Goal: Transaction & Acquisition: Purchase product/service

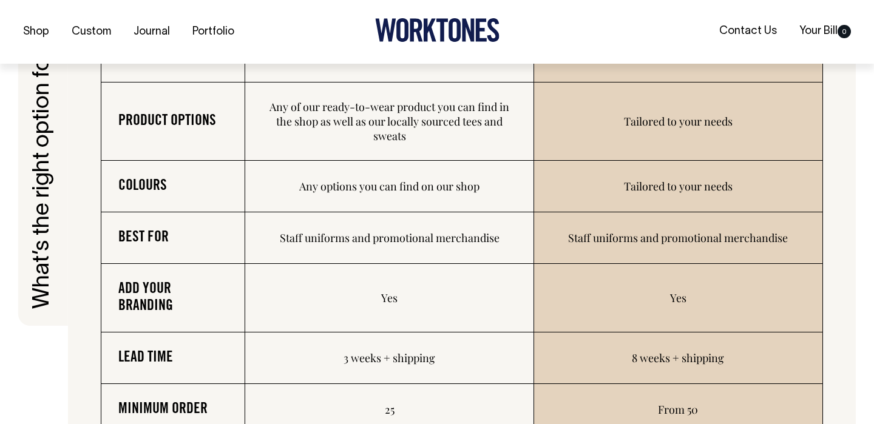
scroll to position [1815, 0]
click at [52, 30] on link "Shop" at bounding box center [36, 32] width 36 height 20
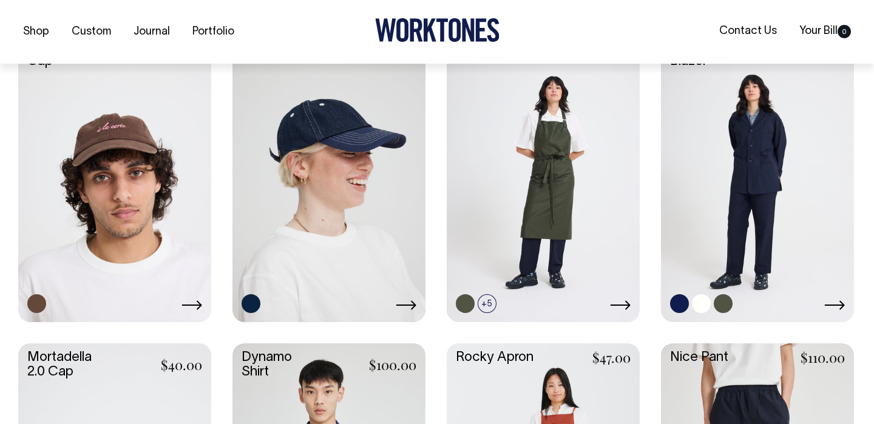
click at [770, 155] on link at bounding box center [757, 176] width 193 height 287
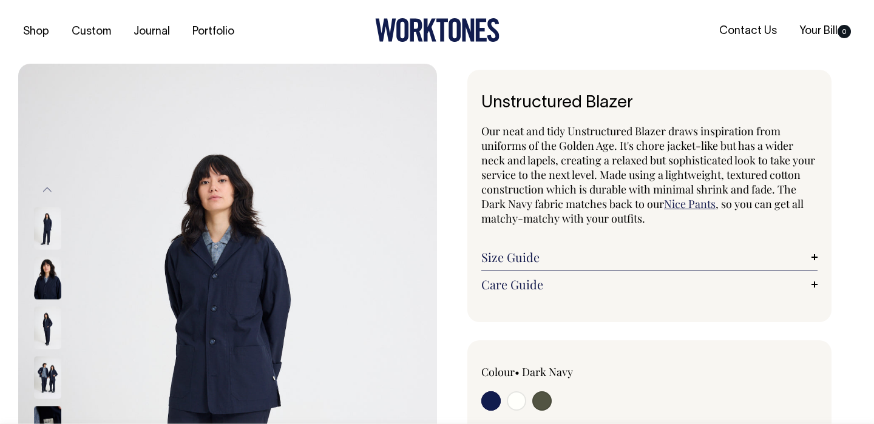
click at [545, 400] on input "radio" at bounding box center [541, 401] width 19 height 19
radio input "true"
select select "Olive"
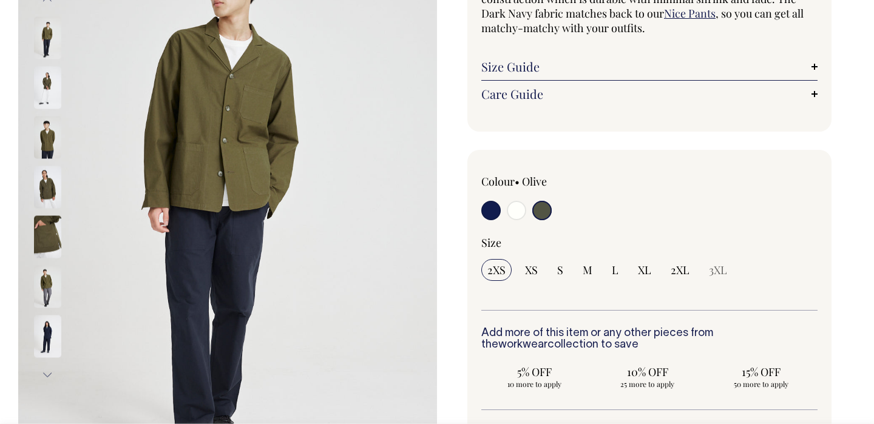
scroll to position [191, 0]
click at [517, 212] on input "radio" at bounding box center [516, 209] width 19 height 19
radio input "true"
select select "Off-White"
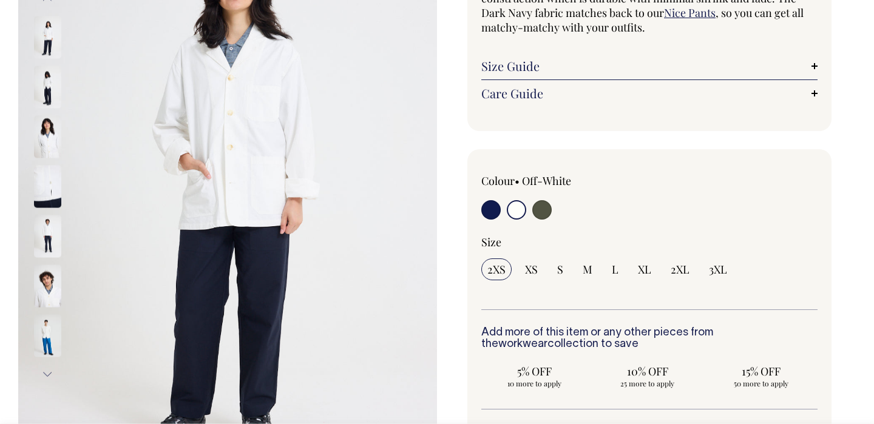
click at [475, 211] on div "Colour • Off-White" at bounding box center [649, 373] width 364 height 449
click at [486, 211] on input "radio" at bounding box center [490, 209] width 19 height 19
radio input "true"
select select "Dark Navy"
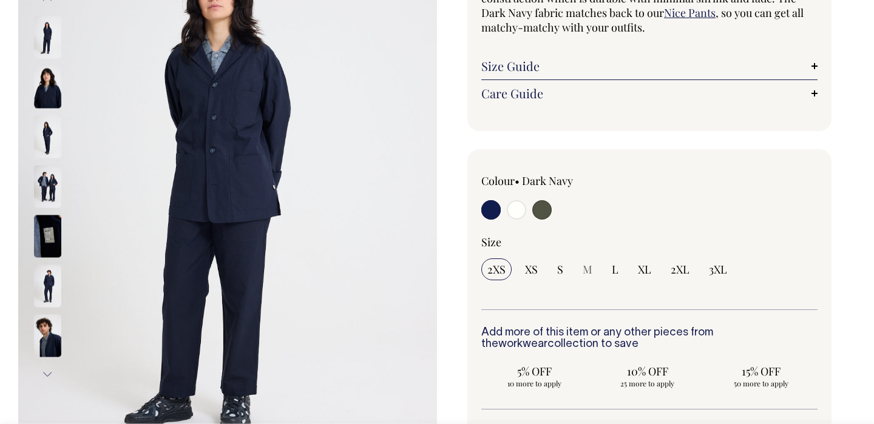
click at [511, 211] on input "radio" at bounding box center [516, 209] width 19 height 19
radio input "true"
select select "Off-White"
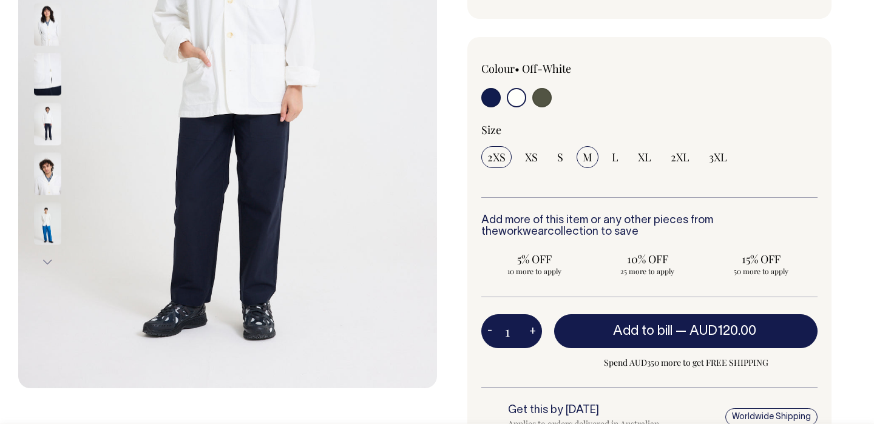
scroll to position [304, 0]
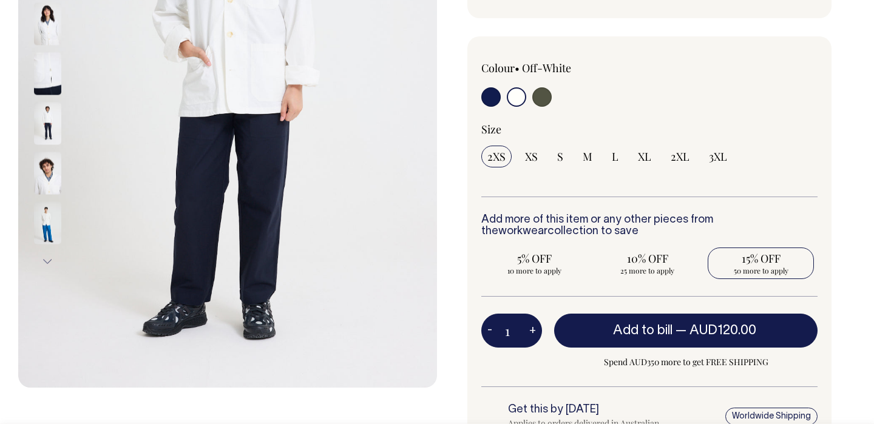
click at [764, 271] on span "50 more to apply" at bounding box center [761, 271] width 94 height 10
click at [764, 271] on input "15% OFF 50 more to apply" at bounding box center [761, 264] width 106 height 32
radio input "true"
type input "50"
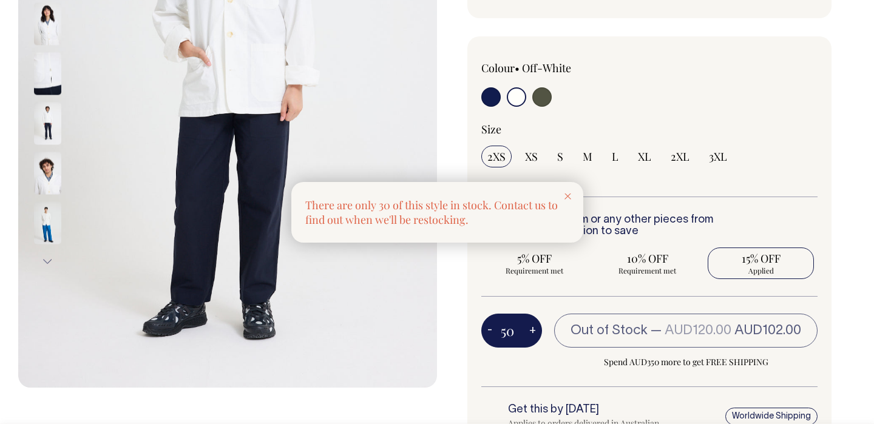
radio input "true"
select select
type input "50"
click at [569, 191] on div at bounding box center [567, 195] width 31 height 27
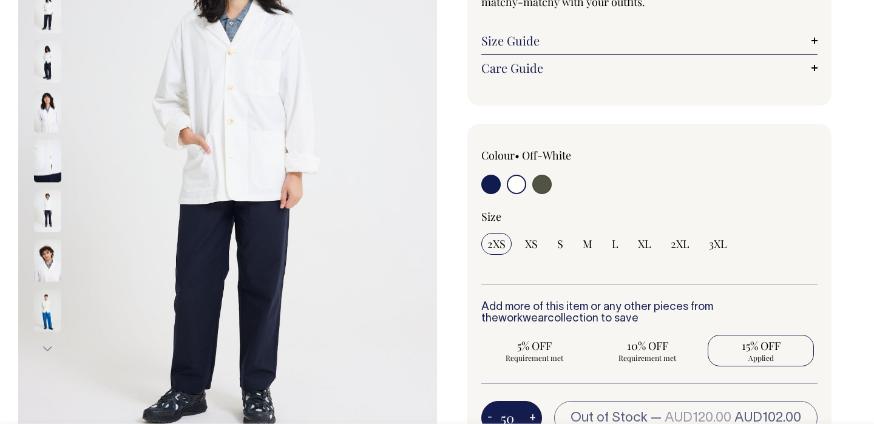
scroll to position [217, 0]
